Goal: Check status

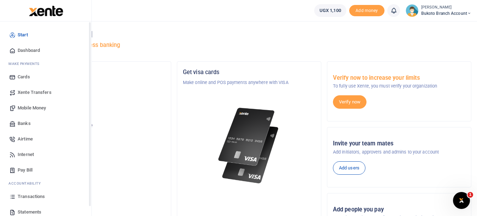
click at [21, 201] on link "Transactions" at bounding box center [46, 197] width 80 height 16
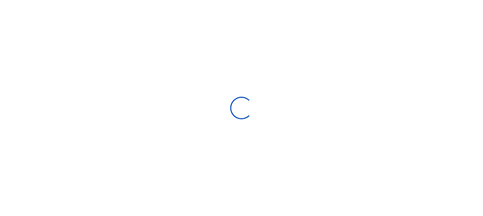
select select
type input "[DATE] - [DATE]"
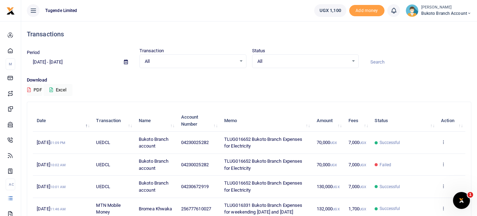
click at [443, 149] on td "View details" at bounding box center [452, 143] width 28 height 22
click at [446, 145] on icon at bounding box center [443, 142] width 5 height 5
click at [429, 155] on link "View details" at bounding box center [418, 158] width 56 height 10
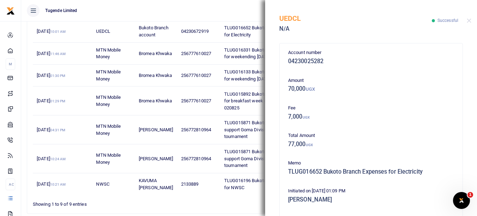
scroll to position [155, 0]
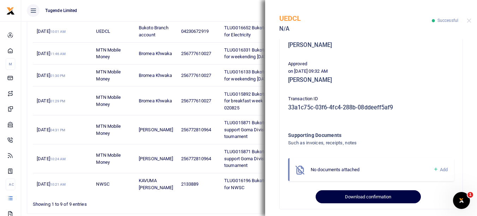
click at [343, 199] on button "Download confirmation" at bounding box center [368, 196] width 105 height 13
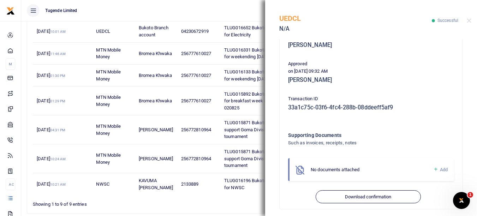
click at [468, 24] on div "UEDCL N/A Successful" at bounding box center [371, 19] width 212 height 39
click at [470, 20] on button "Close" at bounding box center [469, 20] width 5 height 5
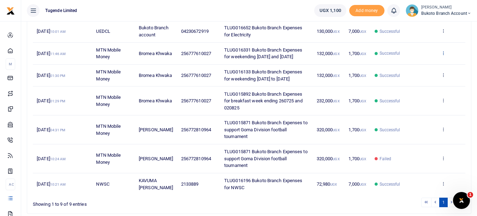
click at [443, 55] on icon at bounding box center [443, 53] width 5 height 5
click at [421, 89] on link "View details" at bounding box center [418, 89] width 56 height 10
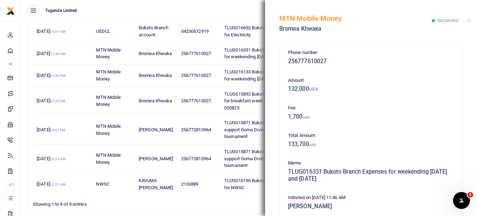
click at [470, 175] on div "Phone number 256777610027 Amount 132,000 UGX Fee 1,700 UGX Total Amount 133,700…" at bounding box center [371, 127] width 212 height 177
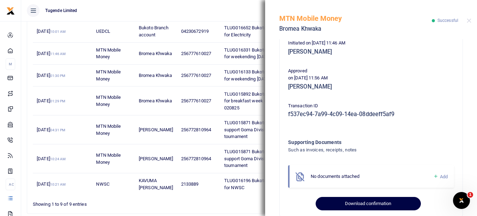
click at [346, 209] on button "Download confirmation" at bounding box center [368, 203] width 105 height 13
